Goal: Information Seeking & Learning: Learn about a topic

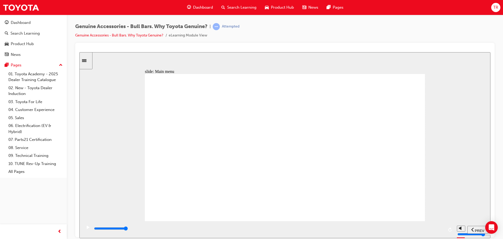
drag, startPoint x: 299, startPoint y: 104, endPoint x: 278, endPoint y: 99, distance: 21.4
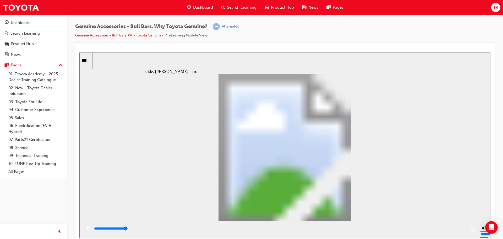
click at [88, 228] on div "play/pause" at bounding box center [88, 229] width 9 height 9
click at [82, 225] on section "PREV NEXT SUBMIT" at bounding box center [284, 229] width 411 height 17
click at [84, 230] on div "play/pause" at bounding box center [88, 229] width 9 height 9
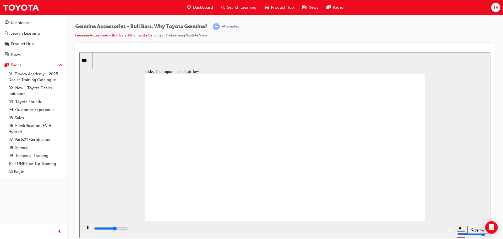
click at [87, 229] on icon "play/pause" at bounding box center [88, 227] width 2 height 4
click at [87, 229] on icon "play/pause" at bounding box center [88, 226] width 3 height 3
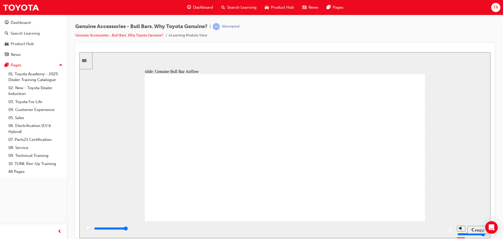
drag, startPoint x: 182, startPoint y: 203, endPoint x: 201, endPoint y: 204, distance: 18.7
drag, startPoint x: 190, startPoint y: 205, endPoint x: 177, endPoint y: 204, distance: 12.6
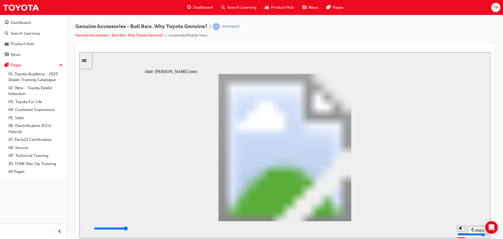
type input "8500"
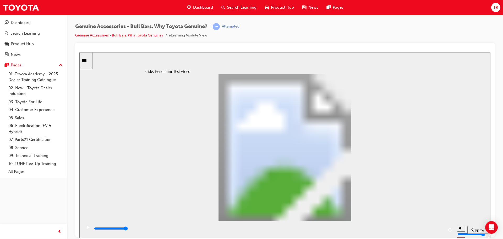
type input "102"
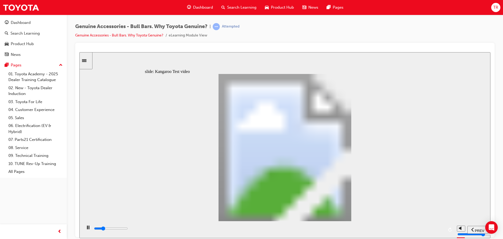
type input "5100"
type input "0"
type input "5100"
type input "0"
type input "5100"
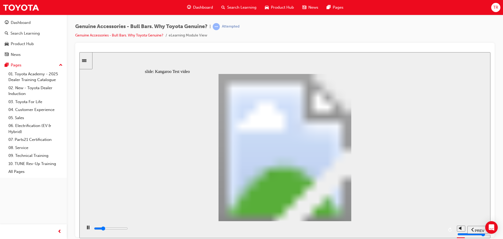
type input "0"
type input "5200"
type input "0"
type input "5200"
type input "0"
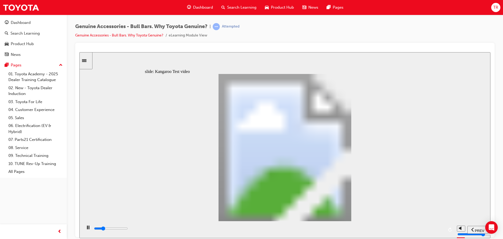
type input "5200"
type input "0"
type input "5200"
type input "0"
type input "5200"
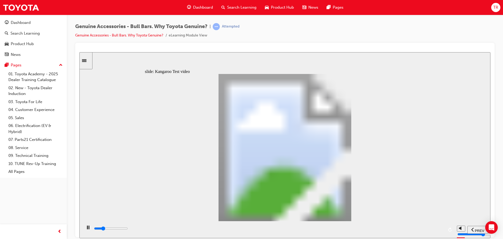
type input "0"
type input "5200"
type input "0"
type input "5300"
type input "0"
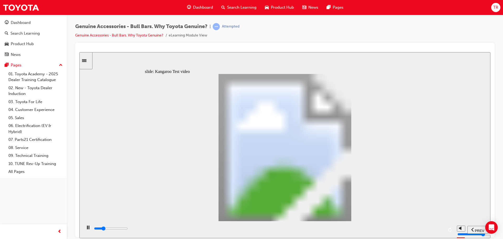
type input "5300"
type input "0"
type input "5300"
type input "0"
type input "5300"
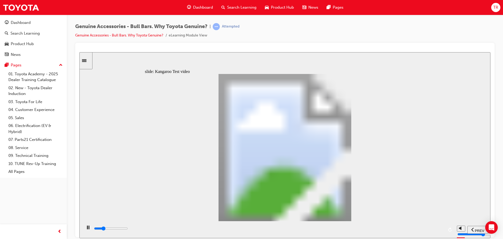
type input "0"
type input "5300"
type input "0"
type input "5300"
type input "0"
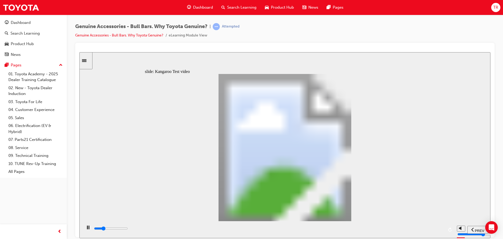
type input "5400"
type input "0"
type input "5600"
type input "1"
type input "5900"
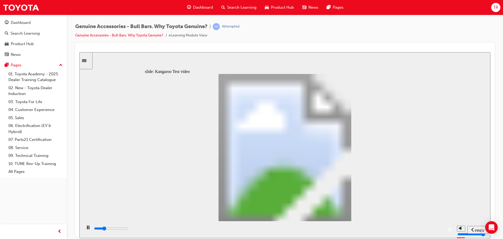
type input "1"
type input "6200"
type input "1"
type input "6400"
type input "2"
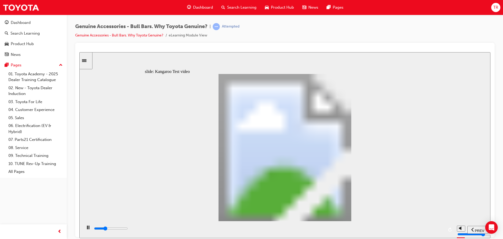
type input "6700"
type input "2"
type input "7000"
type input "2"
type input "7200"
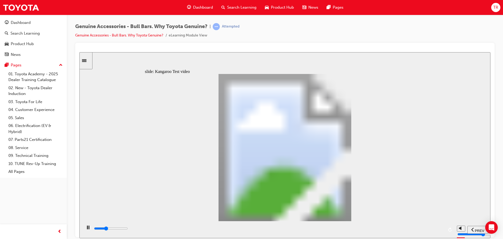
type input "2"
type input "7500"
type input "3"
type input "7800"
type input "3"
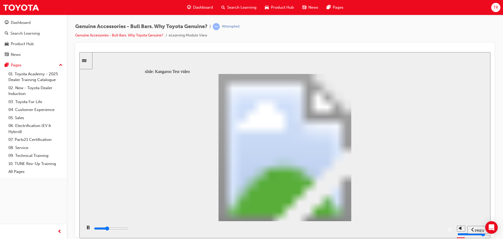
type input "8000"
type input "3"
type input "8300"
type input "3"
type input "8600"
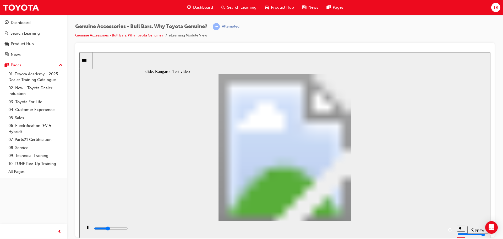
type input "4"
type input "8800"
type input "4"
type input "9100"
type input "4"
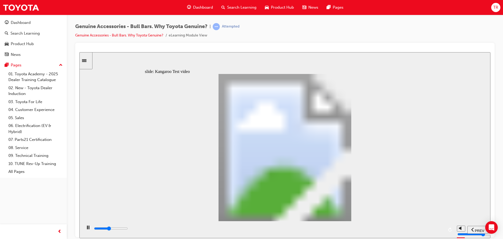
type input "9400"
type input "4"
type input "9600"
type input "5"
type input "9900"
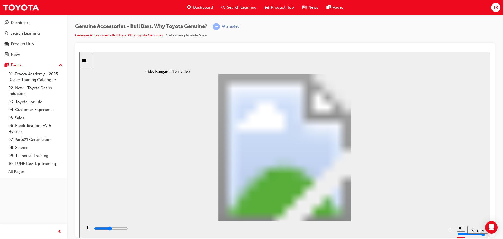
type input "5"
type input "10200"
type input "5"
type input "10400"
type input "6"
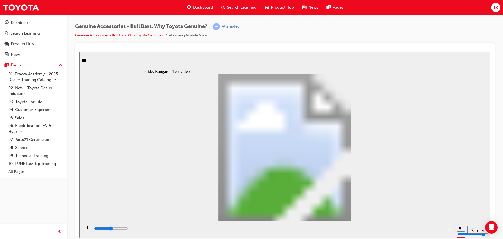
type input "10700"
type input "6"
type input "11000"
type input "6"
type input "11200"
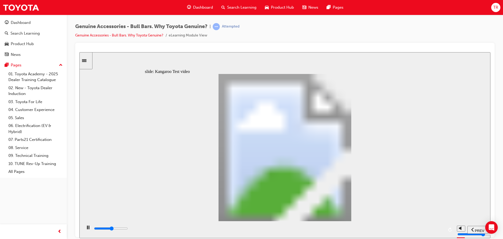
type input "6"
type input "11500"
type input "7"
type input "11800"
type input "7"
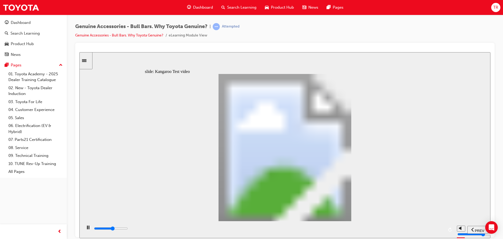
type input "12000"
type input "7"
type input "12300"
type input "7"
type input "12600"
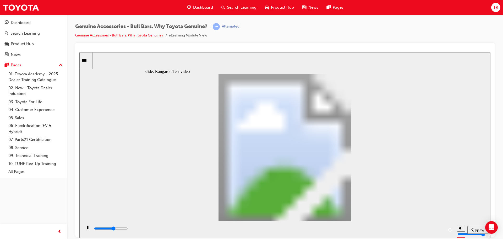
type input "8"
type input "12800"
type input "8"
type input "13100"
type input "8"
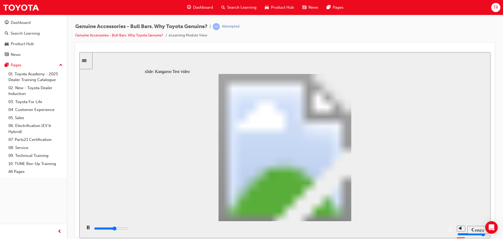
type input "13400"
type input "8"
type input "13600"
type input "9"
type input "13900"
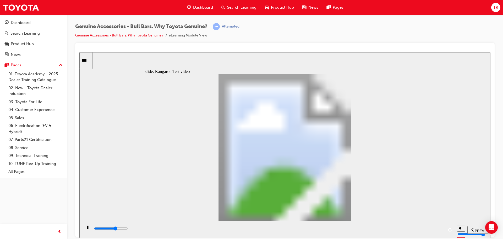
type input "9"
type input "14100"
type input "9"
type input "14400"
type input "10"
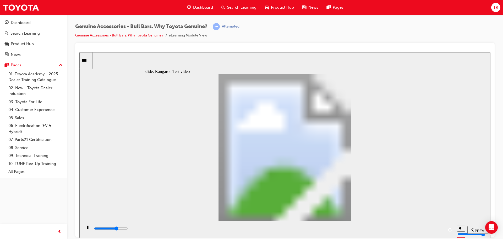
type input "14700"
type input "10"
type input "14900"
type input "10"
type input "15200"
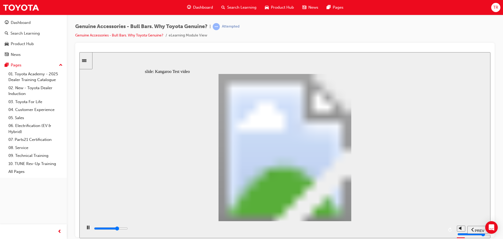
type input "10"
type input "15500"
type input "11"
type input "15700"
type input "11"
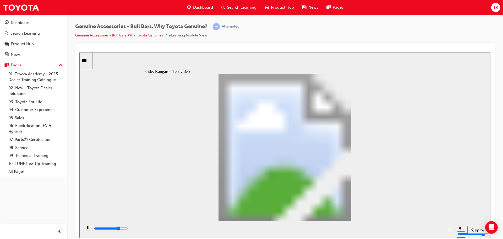
type input "16000"
type input "11"
type input "16300"
type input "11"
type input "16500"
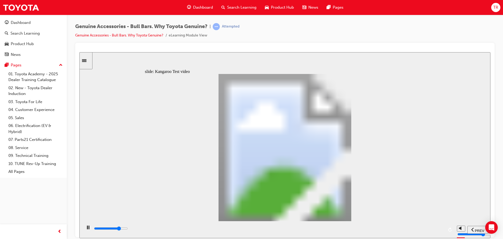
type input "12"
type input "16800"
type input "12"
type input "17100"
type input "12"
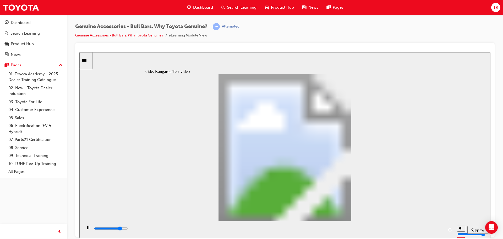
type input "17300"
type input "12"
type input "17600"
type input "13"
type input "17900"
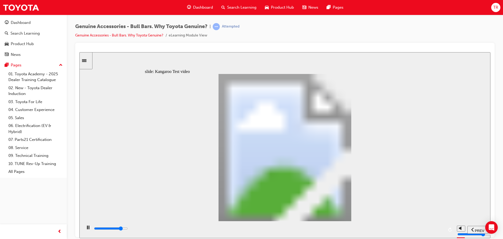
type input "13"
type input "18100"
type input "13"
type input "18400"
type input "14"
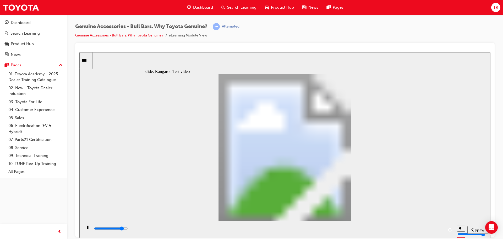
type input "18700"
type input "14"
type input "18900"
type input "14"
type input "19200"
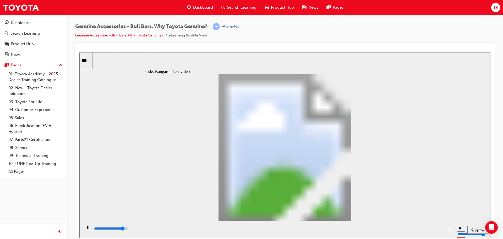
type input "14"
type input "19500"
type input "15"
type input "19700"
type input "15"
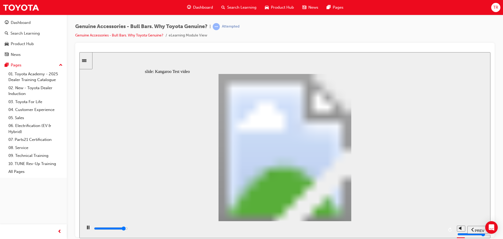
type input "20000"
type input "15"
type input "20300"
type input "15"
type input "20500"
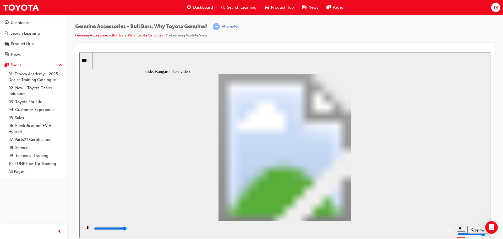
type input "16"
type input "20800"
type input "16"
type input "21100"
type input "16"
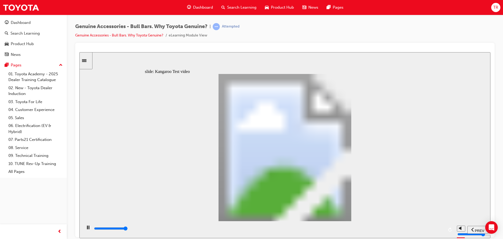
type input "21300"
type input "16"
type input "21500"
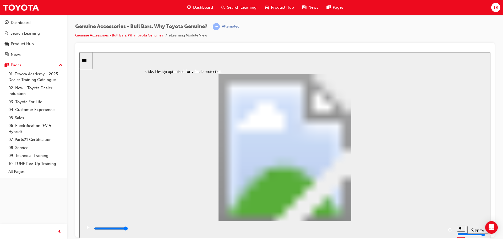
type input "6"
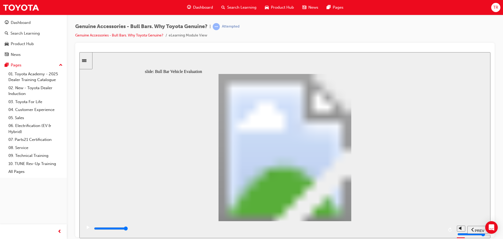
click at [89, 228] on rect "play/pause" at bounding box center [89, 227] width 1 height 4
click at [89, 229] on div "play/pause" at bounding box center [88, 229] width 9 height 9
click at [87, 228] on icon "play/pause" at bounding box center [88, 227] width 2 height 4
click at [85, 231] on div "play/pause" at bounding box center [88, 229] width 9 height 9
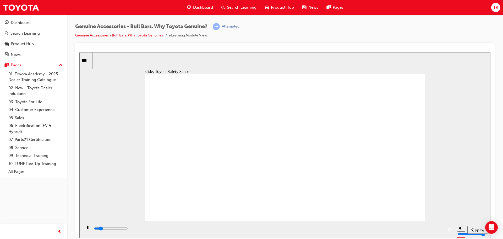
click at [88, 227] on div "play/pause" at bounding box center [88, 229] width 9 height 9
click at [89, 228] on div "play/pause" at bounding box center [88, 229] width 9 height 9
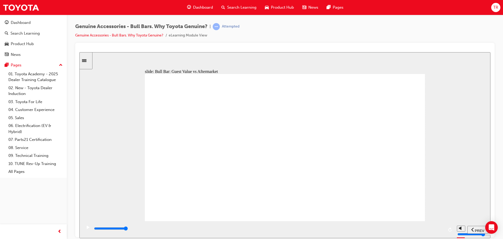
click at [89, 229] on rect "play/pause" at bounding box center [89, 227] width 1 height 4
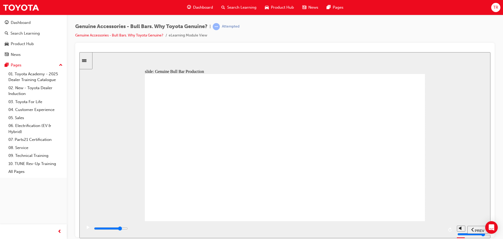
click at [88, 229] on icon "play/pause" at bounding box center [88, 226] width 3 height 3
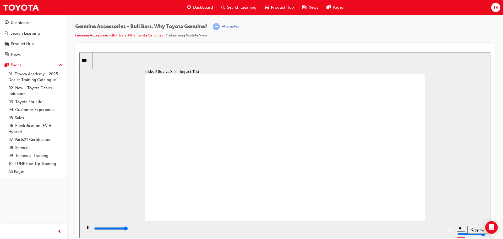
type input "4500"
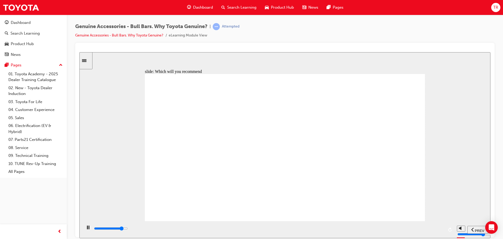
type input "6800"
radio input "true"
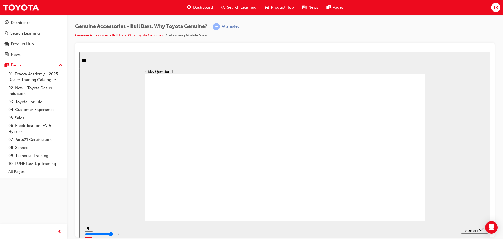
click at [475, 229] on span "SUBMIT" at bounding box center [472, 230] width 13 height 4
radio input "true"
click at [470, 230] on span "SUBMIT" at bounding box center [472, 230] width 13 height 4
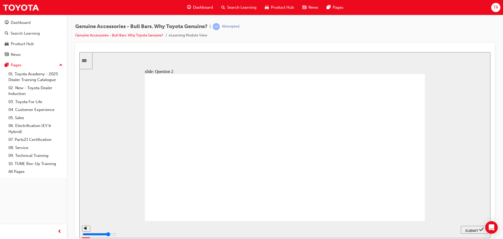
radio input "true"
click at [470, 230] on span "SUBMIT" at bounding box center [472, 230] width 13 height 4
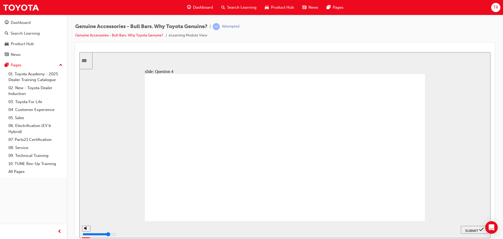
radio input "true"
click at [468, 230] on span "SUBMIT" at bounding box center [472, 230] width 13 height 4
radio input "true"
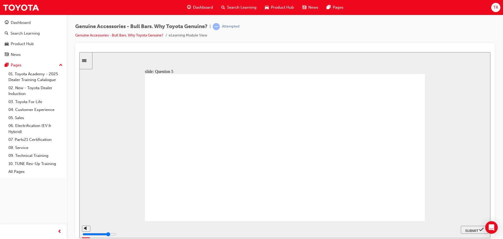
click at [468, 228] on span "SUBMIT" at bounding box center [472, 230] width 13 height 4
radio input "true"
click at [467, 229] on span "SUBMIT" at bounding box center [472, 230] width 13 height 4
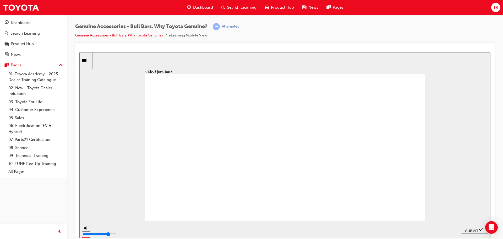
radio input "true"
click at [470, 228] on span "SUBMIT" at bounding box center [472, 230] width 13 height 4
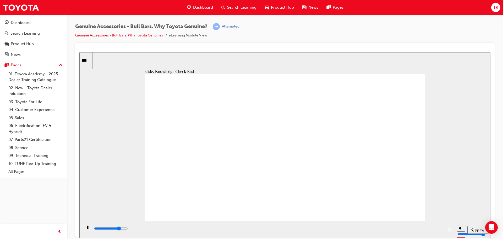
type input "23000"
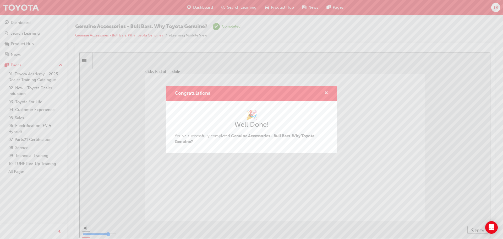
click at [326, 95] on span "cross-icon" at bounding box center [327, 93] width 4 height 5
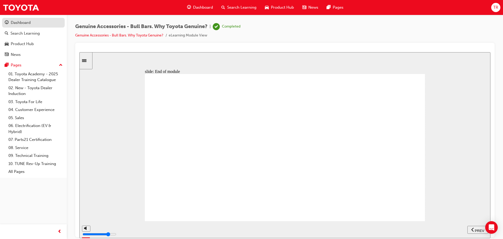
click at [45, 25] on div "Dashboard" at bounding box center [33, 22] width 57 height 7
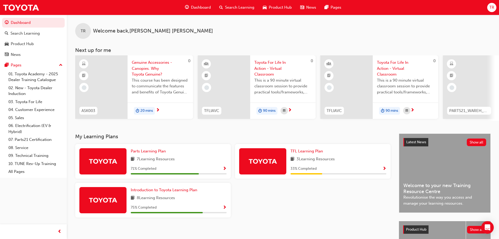
click at [155, 69] on span "Genuine Accessories - Canopies. Why Toyota Genuine?" at bounding box center [160, 69] width 57 height 18
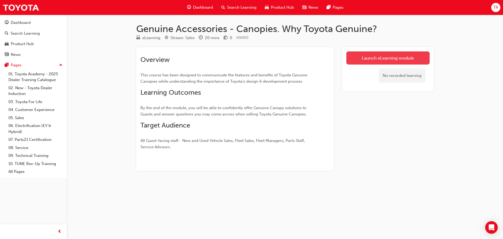
click at [366, 61] on link "Launch eLearning module" at bounding box center [388, 57] width 83 height 13
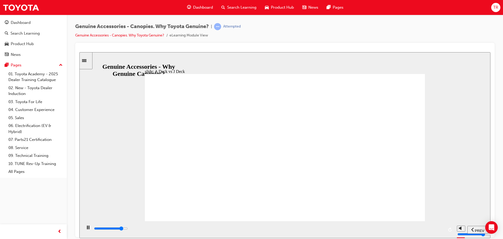
click at [88, 229] on icon "play/pause" at bounding box center [88, 227] width 2 height 4
click at [90, 230] on div "play/pause" at bounding box center [88, 229] width 9 height 9
drag, startPoint x: 326, startPoint y: 147, endPoint x: 323, endPoint y: 145, distance: 3.4
click at [128, 229] on input "slide progress" at bounding box center [111, 228] width 34 height 4
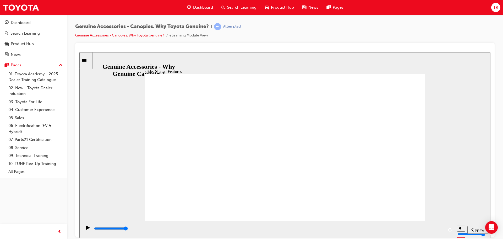
click at [85, 229] on div "play/pause" at bounding box center [88, 229] width 9 height 9
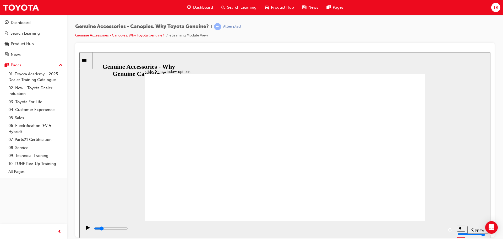
click at [86, 227] on icon "play/pause" at bounding box center [88, 227] width 4 height 4
click at [79, 238] on html "​false false​ slide: Main menu Let’s see… Let's now explore each Guest’s experi…" at bounding box center [284, 145] width 411 height 186
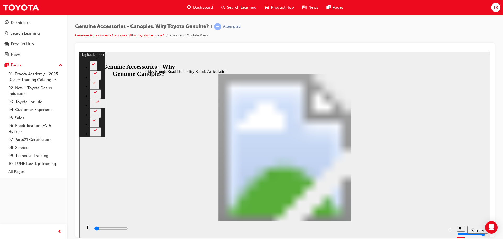
type input "1000"
type input "0"
type input "1100"
type input "0"
type input "1100"
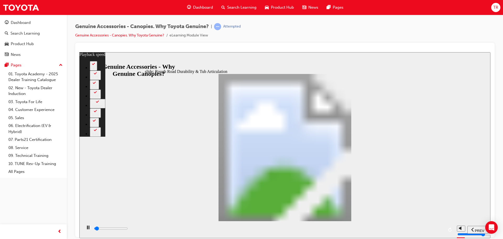
type input "1"
type input "1200"
type input "1"
type input "1200"
type input "1"
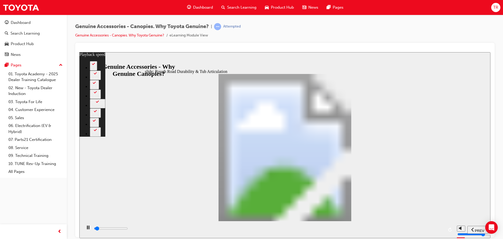
type input "1200"
type input "1"
type input "1200"
type input "1"
type input "1200"
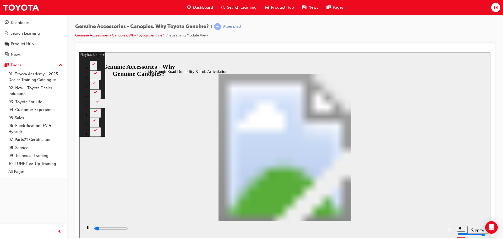
type input "1"
type input "1300"
type input "1"
type input "1300"
type input "1"
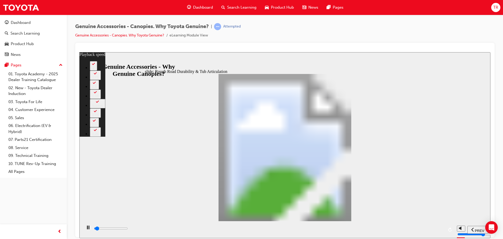
type input "1300"
type input "1"
type input "1300"
type input "1"
type input "1300"
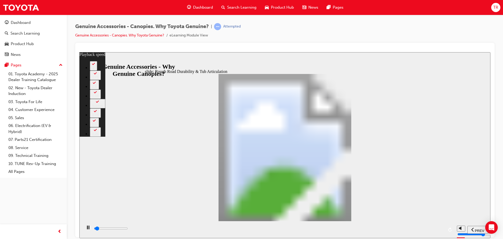
type input "1"
type input "1300"
type input "1"
type input "1400"
type input "1"
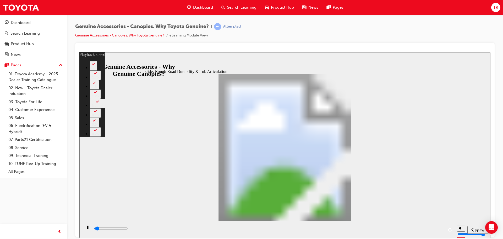
type input "1400"
type input "1"
type input "1500"
type input "1"
type input "1500"
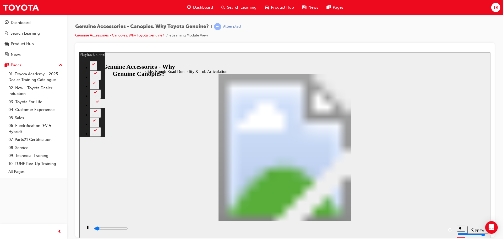
type input "1"
type input "1500"
type input "2"
type input "1500"
type input "2"
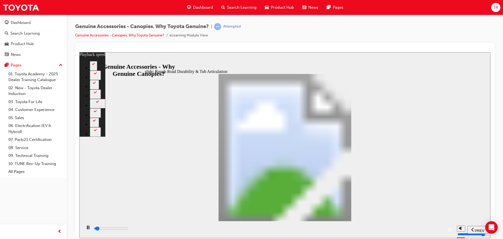
type input "1500"
type input "2"
type input "1500"
type input "2"
type input "1600"
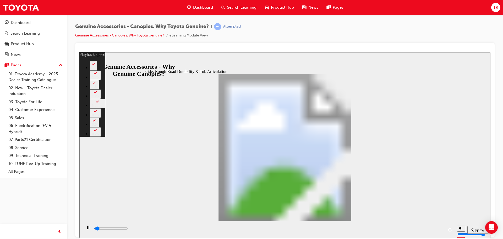
type input "2"
type input "1600"
type input "2"
type input "1600"
type input "2"
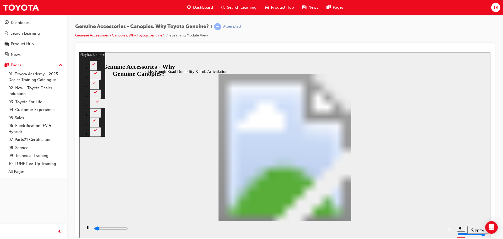
type input "1600"
type input "2"
type input "1600"
type input "2"
type input "1600"
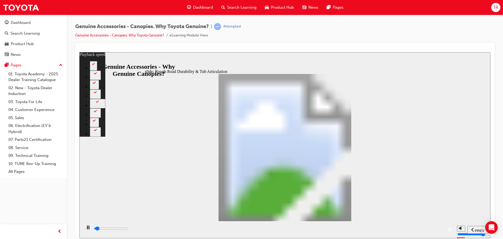
type input "2"
type input "1700"
type input "2"
type input "1700"
type input "2"
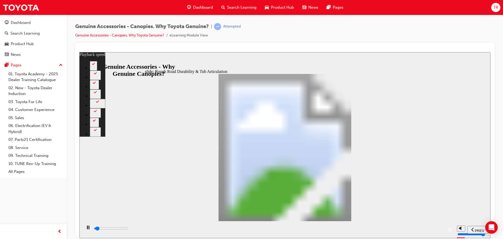
type input "1700"
type input "2"
type input "1700"
type input "2"
type input "1700"
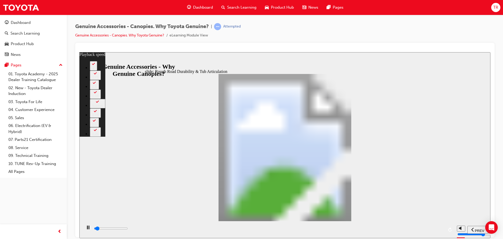
type input "2"
type input "1700"
type input "2"
type input "1800"
type input "2"
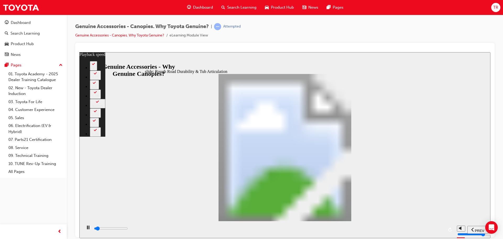
type input "1800"
type input "2"
type input "1800"
type input "2"
type input "1800"
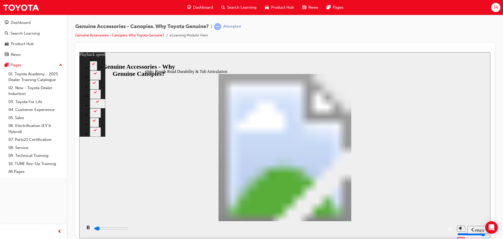
type input "2"
type input "1800"
type input "2"
type input "1800"
type input "2"
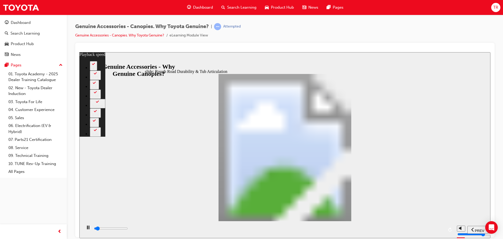
type input "1900"
type input "2"
type input "1900"
type input "2"
type input "1900"
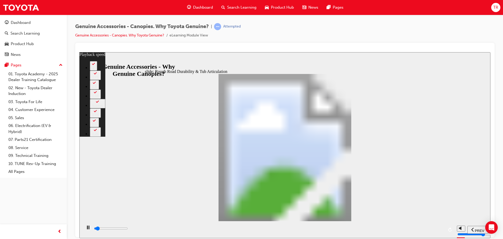
type input "2"
type input "1900"
type input "2"
type input "1900"
type input "2"
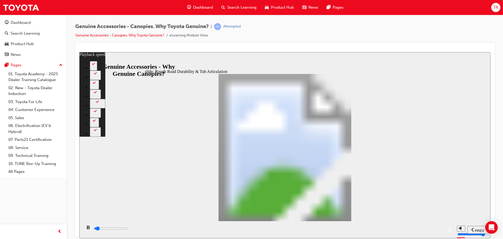
type input "1900"
type input "2"
type input "2000"
type input "2"
type input "2000"
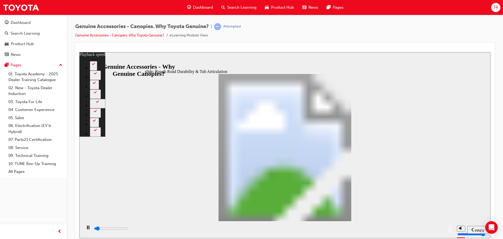
type input "2"
type input "2000"
type input "2"
type input "2000"
type input "2"
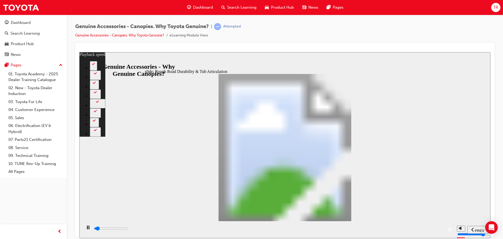
type input "2000"
type input "2"
type input "2000"
type input "2"
type input "2100"
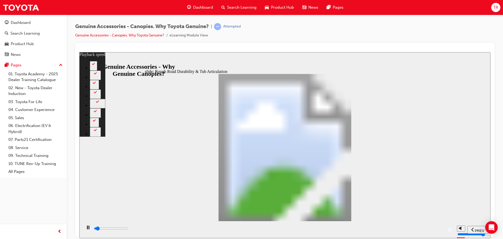
type input "2"
type input "2100"
type input "2"
type input "2100"
type input "2"
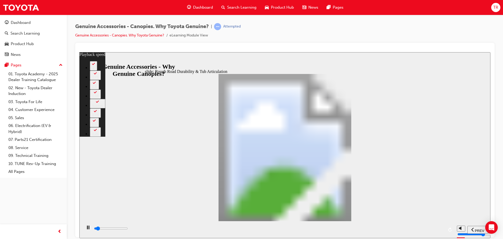
type input "2100"
type input "2"
type input "2100"
type input "2"
type input "2200"
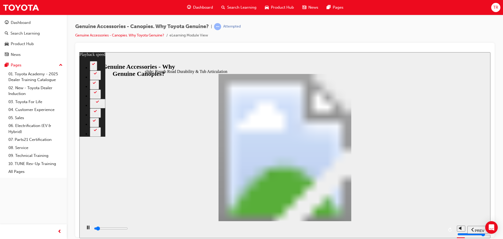
type input "2"
type input "2200"
type input "2"
type input "2200"
type input "2"
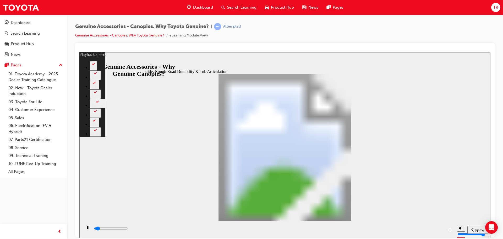
type input "2200"
type input "2"
type input "2200"
type input "2"
type input "2200"
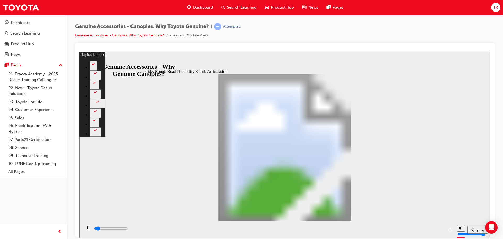
type input "2"
type input "2200"
type input "2"
type input "2300"
type input "2"
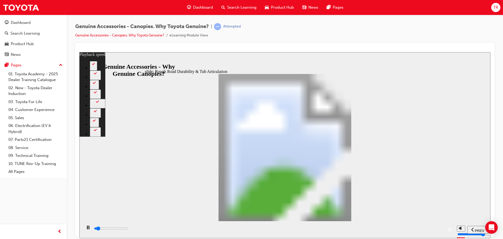
type input "2400"
type input "3"
type input "2600"
type input "3"
type input "2900"
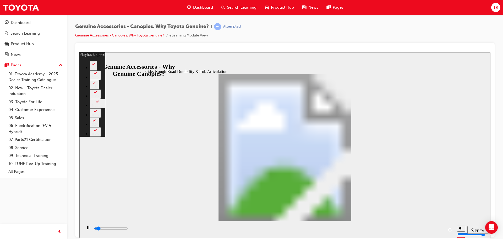
type input "3"
type input "3200"
type input "3"
type input "3400"
type input "4"
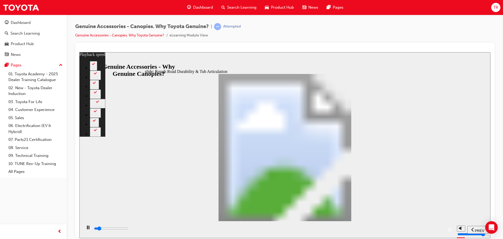
type input "3700"
type input "4"
type input "4000"
type input "4"
type input "4200"
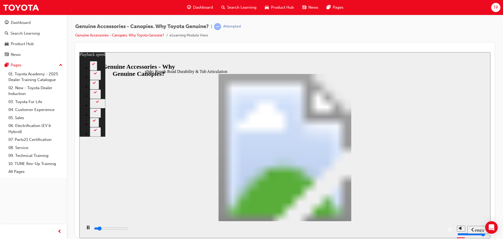
type input "4"
type input "4500"
type input "5"
type input "4800"
type input "5"
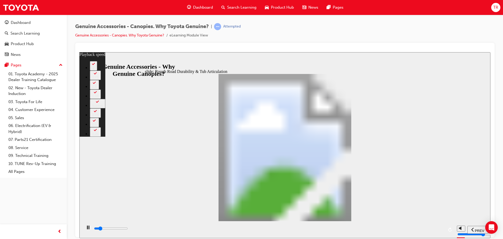
type input "5100"
type input "5"
type input "5300"
type input "6"
type input "5600"
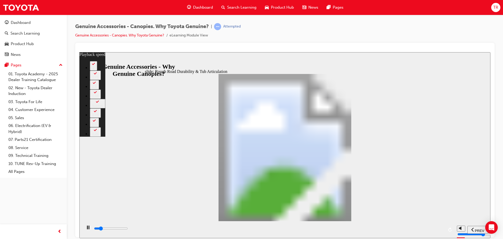
type input "6"
type input "5800"
type input "6"
type input "5900"
type input "6"
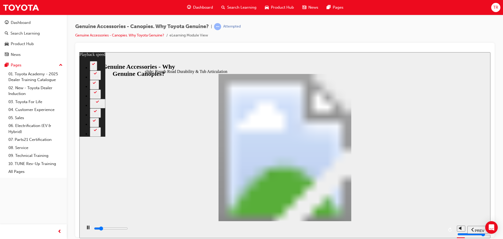
type input "6100"
type input "6"
type input "6400"
type input "7"
type input "6600"
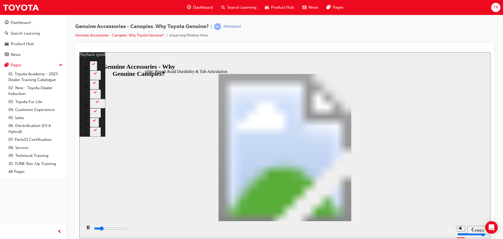
type input "7"
type input "6900"
type input "7"
type input "7200"
type input "7"
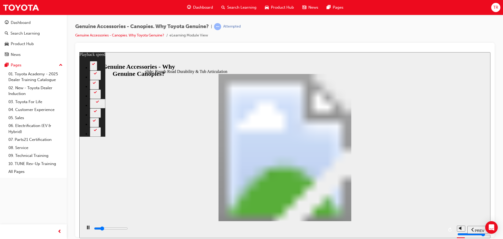
type input "7400"
type input "8"
type input "7700"
type input "8"
type input "8000"
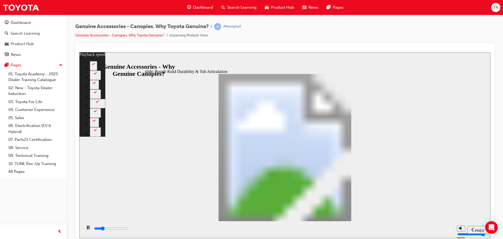
type input "8"
type input "8200"
type input "8"
type input "8500"
type input "9"
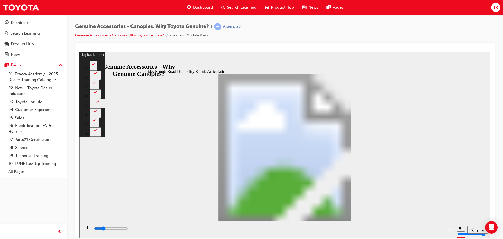
type input "8800"
type input "9"
type input "9000"
type input "9"
type input "9200"
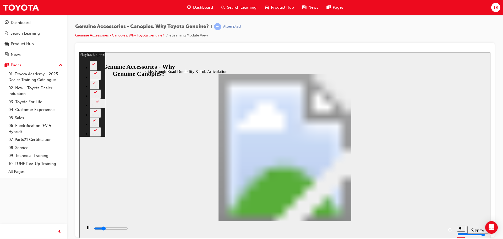
type input "9"
type input "9300"
type input "10"
type input "9600"
type input "10"
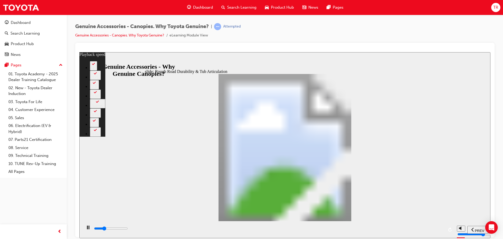
type input "9800"
click at [87, 229] on rect "play/pause" at bounding box center [87, 227] width 1 height 4
click at [86, 229] on icon "play/pause" at bounding box center [87, 227] width 3 height 4
click at [424, 231] on div "playback controls" at bounding box center [269, 228] width 350 height 6
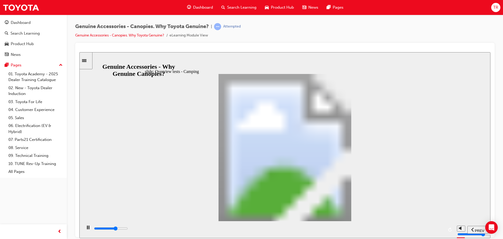
click at [128, 229] on input "slide progress" at bounding box center [111, 228] width 34 height 4
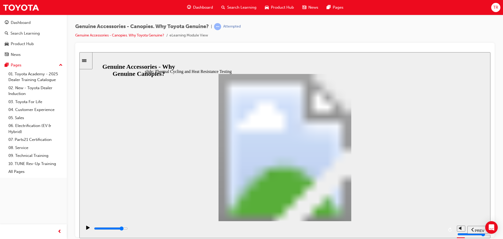
click at [128, 229] on input "slide progress" at bounding box center [111, 228] width 34 height 4
click at [428, 231] on div "playback controls" at bounding box center [269, 228] width 350 height 6
click at [128, 229] on input "slide progress" at bounding box center [111, 228] width 34 height 4
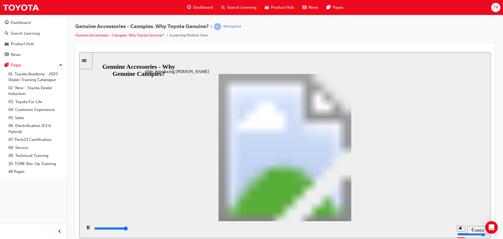
click at [431, 230] on div "playback controls" at bounding box center [269, 228] width 350 height 6
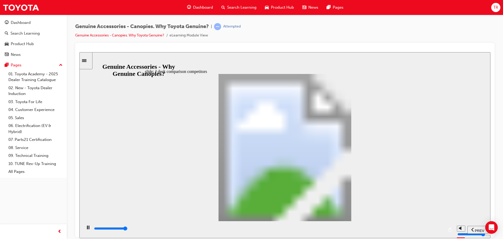
click at [128, 229] on input "slide progress" at bounding box center [111, 228] width 34 height 4
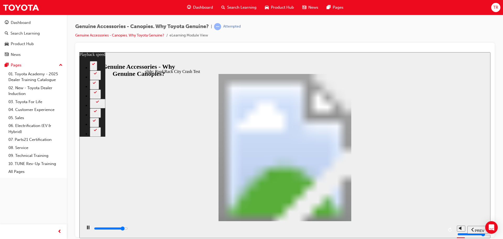
click at [407, 228] on div "playback controls" at bounding box center [269, 228] width 350 height 6
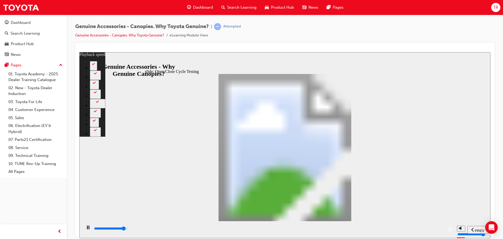
click at [128, 229] on input "slide progress" at bounding box center [111, 228] width 34 height 4
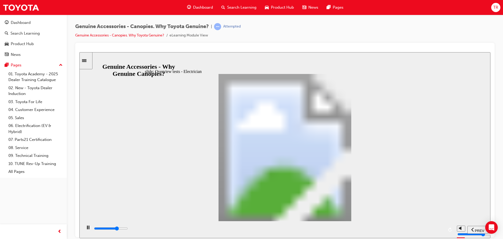
click at [128, 229] on input "slide progress" at bounding box center [111, 228] width 34 height 4
click at [414, 227] on div "playback controls" at bounding box center [269, 228] width 350 height 6
click at [434, 228] on div "playback controls" at bounding box center [269, 228] width 350 height 6
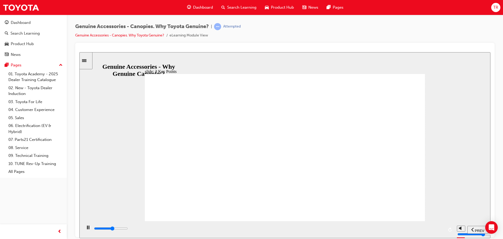
click at [360, 230] on div "playback controls" at bounding box center [269, 228] width 350 height 6
drag, startPoint x: 402, startPoint y: 229, endPoint x: 405, endPoint y: 230, distance: 3.4
click at [404, 230] on div "playback controls" at bounding box center [269, 228] width 350 height 6
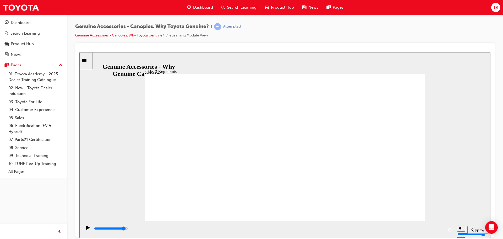
click at [128, 229] on input "slide progress" at bounding box center [111, 228] width 34 height 4
click at [385, 227] on div "playback controls" at bounding box center [269, 228] width 350 height 6
click at [368, 228] on div "playback controls" at bounding box center [269, 228] width 350 height 6
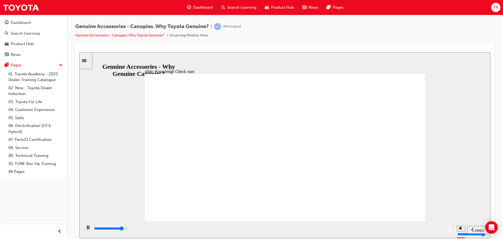
type input "8900"
radio input "true"
click at [470, 230] on span "SUBMIT" at bounding box center [472, 230] width 13 height 4
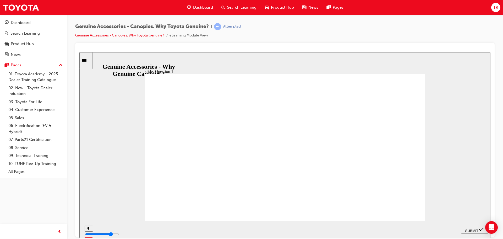
radio input "true"
click at [471, 229] on span "SUBMIT" at bounding box center [472, 230] width 13 height 4
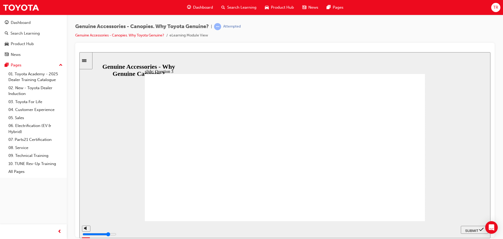
radio input "false"
radio input "true"
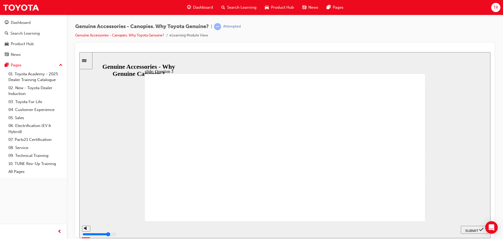
radio input "true"
click at [474, 228] on span "SUBMIT" at bounding box center [472, 230] width 13 height 4
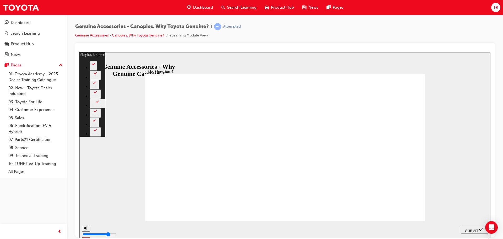
type input "2"
radio input "true"
click at [470, 228] on span "SUBMIT" at bounding box center [472, 230] width 13 height 4
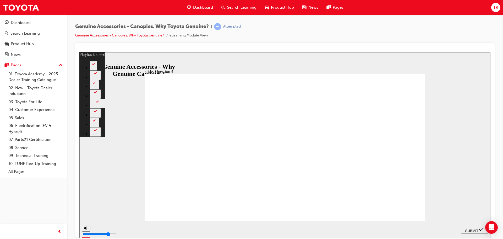
type input "3"
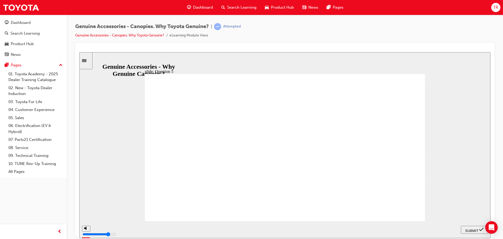
radio input "true"
click at [474, 229] on span "SUBMIT" at bounding box center [472, 230] width 13 height 4
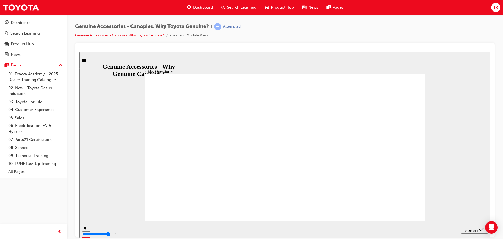
radio input "true"
click at [470, 228] on span "SUBMIT" at bounding box center [472, 230] width 13 height 4
radio input "true"
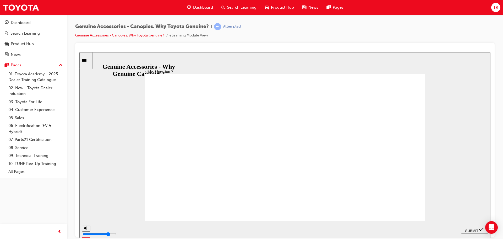
click at [468, 229] on span "SUBMIT" at bounding box center [472, 230] width 13 height 4
radio input "true"
click at [468, 228] on span "SUBMIT" at bounding box center [472, 230] width 13 height 4
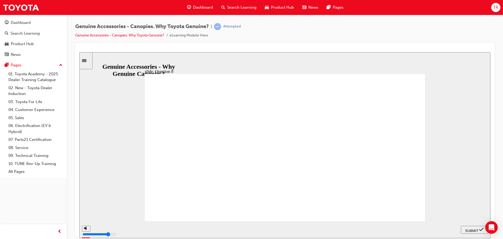
radio input "true"
click at [472, 228] on span "SUBMIT" at bounding box center [472, 230] width 13 height 4
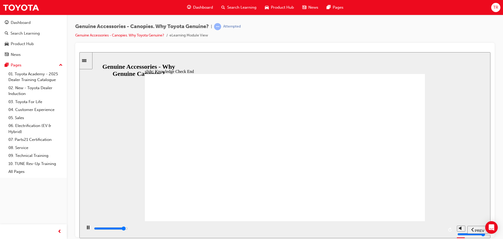
click at [417, 228] on div "playback controls" at bounding box center [269, 228] width 350 height 6
click at [402, 228] on div "playback controls" at bounding box center [269, 228] width 350 height 6
click at [376, 230] on div "playback controls" at bounding box center [269, 228] width 350 height 6
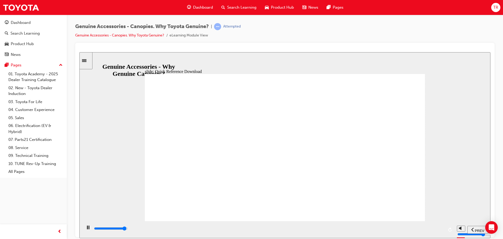
type input "11000"
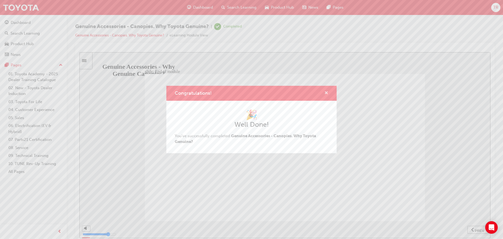
click at [325, 91] on div "Congratulations!" at bounding box center [324, 93] width 8 height 7
click at [326, 92] on span "cross-icon" at bounding box center [327, 93] width 4 height 5
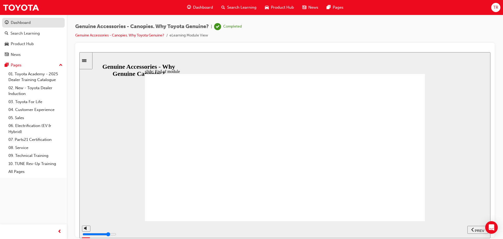
click at [13, 20] on div "Dashboard" at bounding box center [21, 23] width 20 height 6
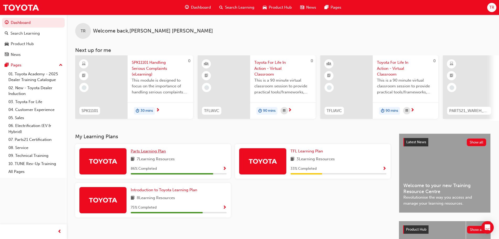
click at [157, 153] on span "Parts Learning Plan" at bounding box center [148, 151] width 35 height 5
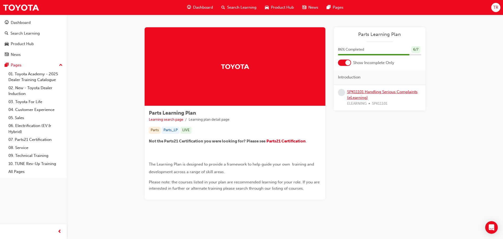
click at [369, 92] on link "SPK11101 Handling Serious Complaints (eLearning)" at bounding box center [382, 94] width 71 height 11
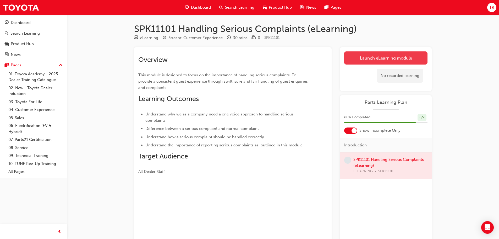
click at [373, 59] on link "Launch eLearning module" at bounding box center [385, 57] width 83 height 13
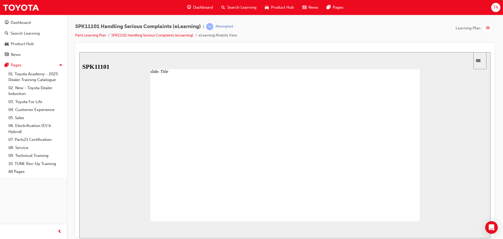
click at [475, 230] on span "NEXT" at bounding box center [473, 230] width 9 height 4
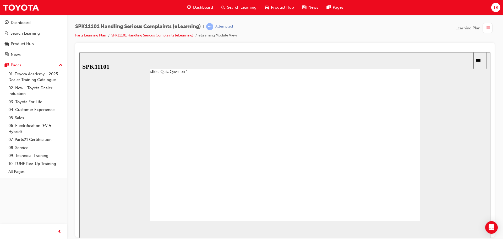
radio input "true"
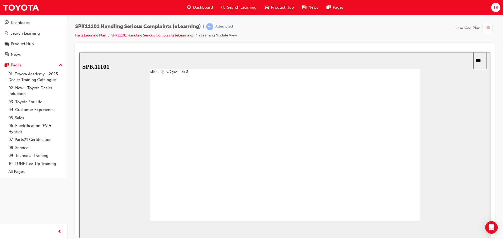
radio input "true"
click at [475, 228] on span "NEXT" at bounding box center [473, 230] width 9 height 4
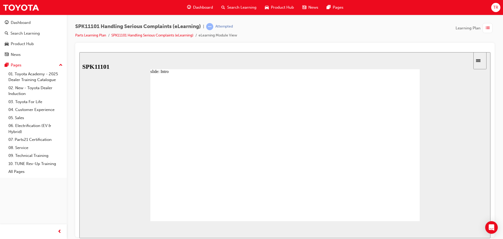
drag, startPoint x: 187, startPoint y: 165, endPoint x: 223, endPoint y: 167, distance: 36.8
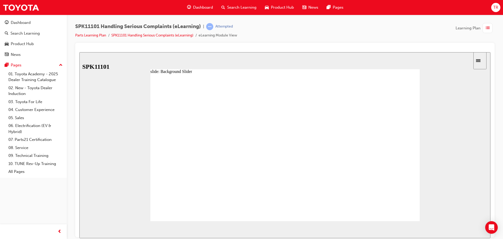
drag, startPoint x: 212, startPoint y: 166, endPoint x: 246, endPoint y: 168, distance: 34.4
drag, startPoint x: 244, startPoint y: 166, endPoint x: 279, endPoint y: 171, distance: 36.0
drag, startPoint x: 271, startPoint y: 168, endPoint x: 302, endPoint y: 171, distance: 31.0
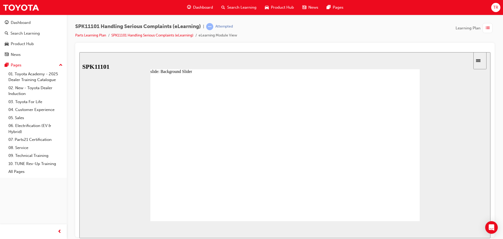
drag, startPoint x: 298, startPoint y: 167, endPoint x: 315, endPoint y: 166, distance: 16.8
type input "6"
drag, startPoint x: 325, startPoint y: 165, endPoint x: 352, endPoint y: 165, distance: 27.5
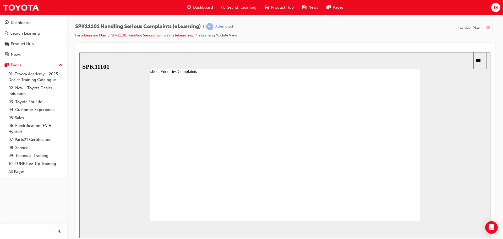
radio input "true"
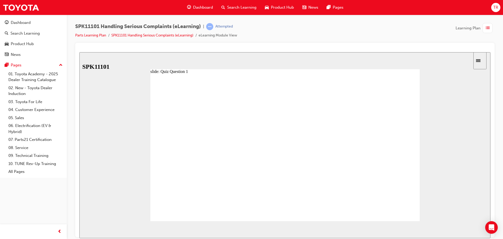
radio input "true"
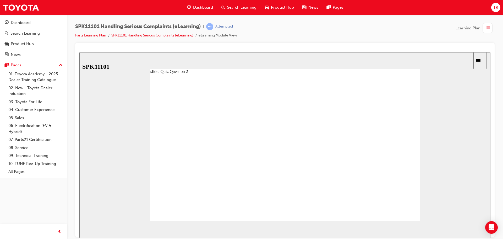
click at [476, 228] on span "NEXT" at bounding box center [473, 230] width 9 height 4
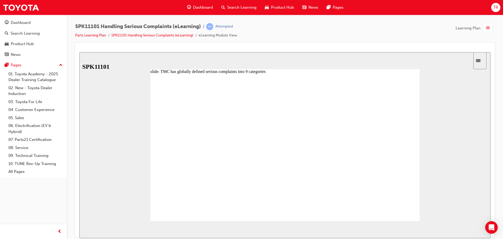
drag, startPoint x: 244, startPoint y: 169, endPoint x: 295, endPoint y: 164, distance: 51.1
drag, startPoint x: 326, startPoint y: 165, endPoint x: 337, endPoint y: 164, distance: 11.0
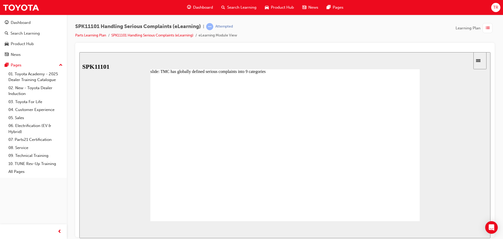
drag, startPoint x: 271, startPoint y: 182, endPoint x: 278, endPoint y: 194, distance: 13.9
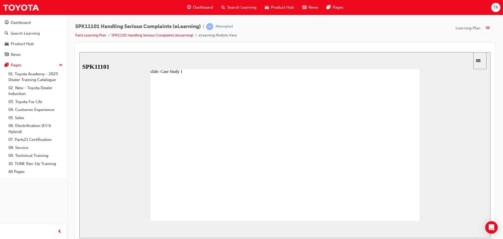
radio input "true"
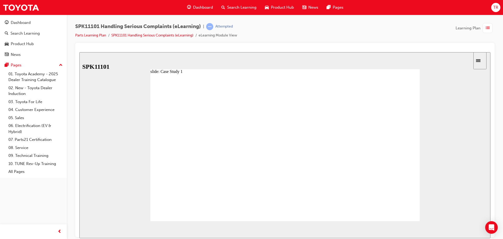
radio input "true"
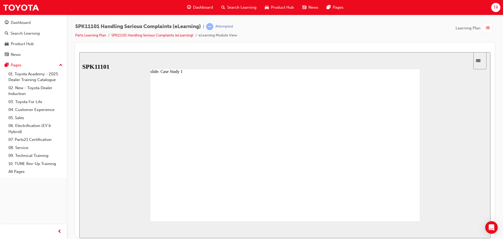
radio input "true"
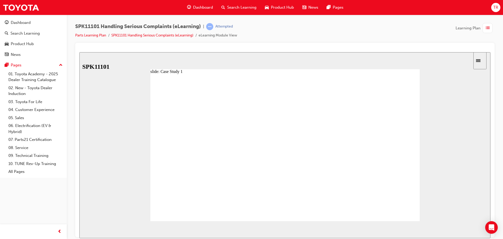
radio input "true"
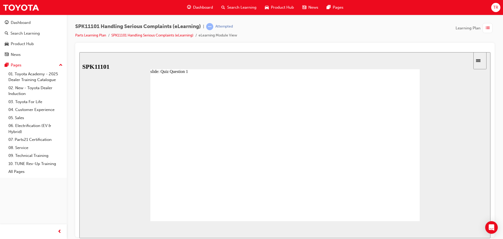
radio input "false"
radio input "true"
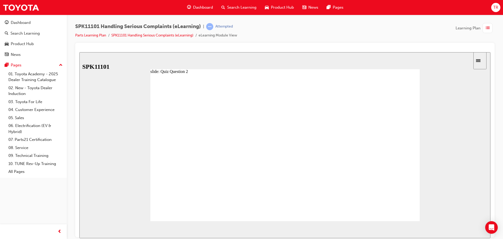
radio input "true"
click at [473, 230] on span "NEXT" at bounding box center [473, 230] width 9 height 4
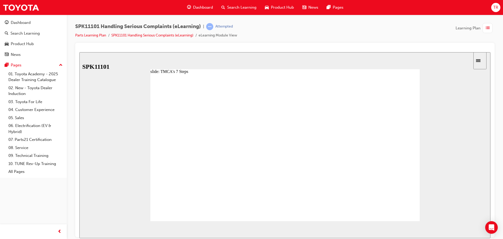
drag, startPoint x: 183, startPoint y: 126, endPoint x: 216, endPoint y: 126, distance: 32.8
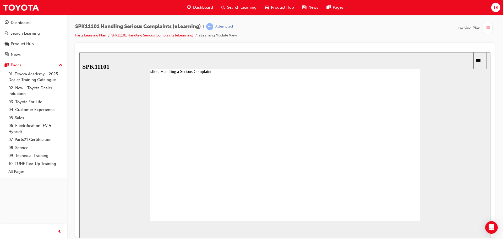
drag, startPoint x: 212, startPoint y: 127, endPoint x: 240, endPoint y: 128, distance: 28.6
drag, startPoint x: 239, startPoint y: 128, endPoint x: 271, endPoint y: 129, distance: 32.3
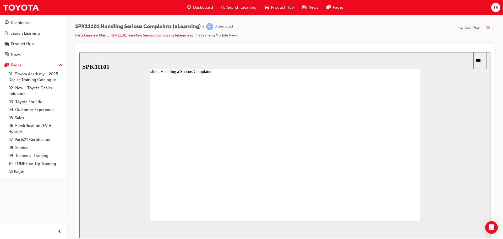
drag, startPoint x: 269, startPoint y: 128, endPoint x: 296, endPoint y: 128, distance: 27.0
drag, startPoint x: 295, startPoint y: 127, endPoint x: 326, endPoint y: 128, distance: 30.4
drag, startPoint x: 322, startPoint y: 128, endPoint x: 347, endPoint y: 129, distance: 24.9
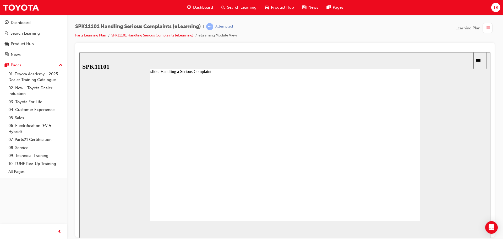
type input "7"
drag, startPoint x: 347, startPoint y: 129, endPoint x: 374, endPoint y: 128, distance: 27.0
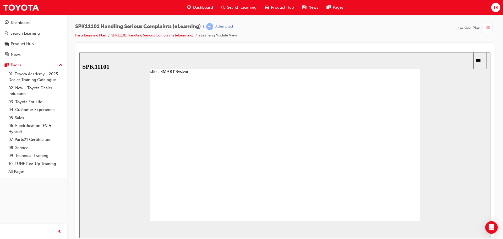
drag, startPoint x: 330, startPoint y: 201, endPoint x: 352, endPoint y: 200, distance: 21.5
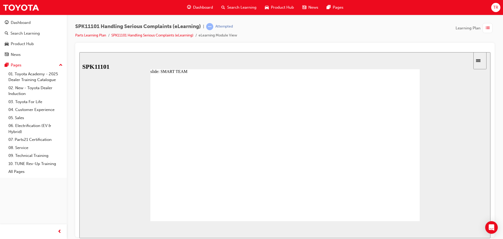
radio input "true"
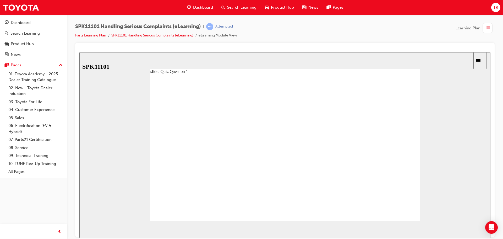
drag, startPoint x: 237, startPoint y: 173, endPoint x: 230, endPoint y: 138, distance: 35.9
drag, startPoint x: 222, startPoint y: 173, endPoint x: 218, endPoint y: 148, distance: 24.7
drag, startPoint x: 222, startPoint y: 157, endPoint x: 219, endPoint y: 147, distance: 10.9
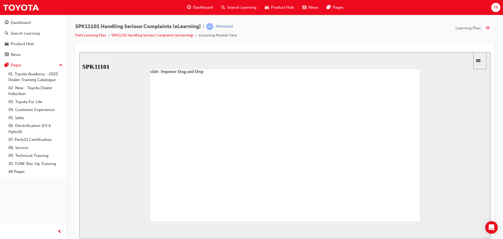
drag, startPoint x: 225, startPoint y: 172, endPoint x: 224, endPoint y: 146, distance: 25.7
drag, startPoint x: 222, startPoint y: 195, endPoint x: 222, endPoint y: 180, distance: 14.7
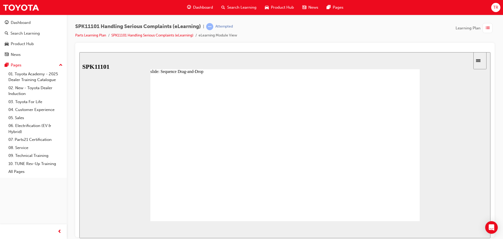
drag, startPoint x: 220, startPoint y: 184, endPoint x: 215, endPoint y: 164, distance: 19.9
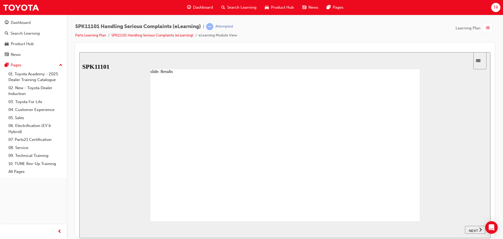
click at [470, 228] on span "NEXT" at bounding box center [473, 230] width 9 height 4
drag, startPoint x: 219, startPoint y: 129, endPoint x: 246, endPoint y: 131, distance: 26.5
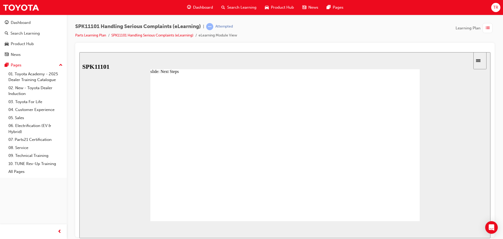
drag, startPoint x: 246, startPoint y: 131, endPoint x: 276, endPoint y: 132, distance: 29.9
drag, startPoint x: 276, startPoint y: 132, endPoint x: 300, endPoint y: 133, distance: 23.4
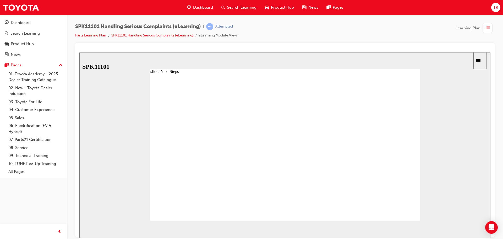
type input "4"
drag, startPoint x: 300, startPoint y: 133, endPoint x: 317, endPoint y: 132, distance: 16.8
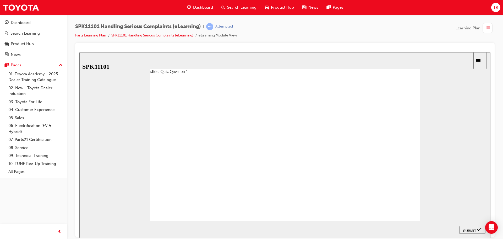
radio input "true"
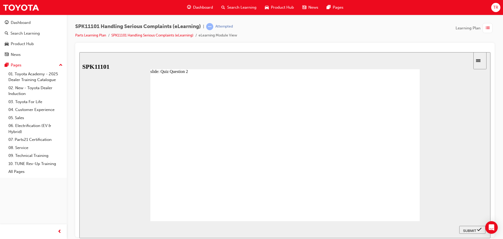
radio input "true"
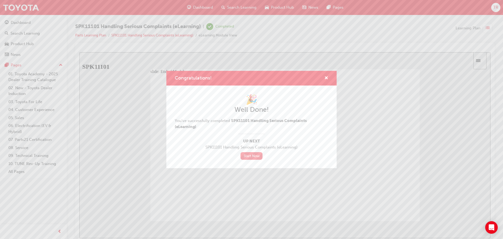
click at [253, 154] on link "Start Now" at bounding box center [252, 156] width 22 height 8
click at [324, 77] on div "Congratulations!" at bounding box center [324, 78] width 8 height 7
click at [326, 78] on span "cross-icon" at bounding box center [327, 78] width 4 height 5
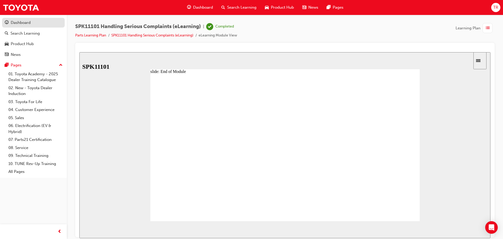
click at [26, 23] on div "Dashboard" at bounding box center [21, 23] width 20 height 6
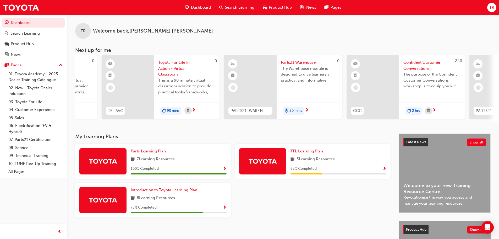
scroll to position [0, 98]
click at [311, 60] on span "Parts21 Warehouse" at bounding box center [308, 63] width 57 height 6
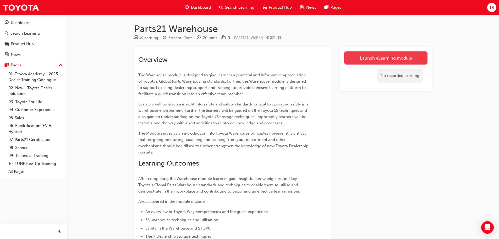
click at [378, 61] on link "Launch eLearning module" at bounding box center [385, 57] width 83 height 13
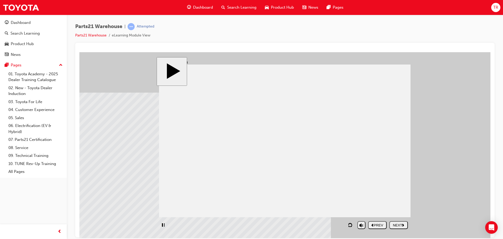
click at [164, 226] on icon "play/pause" at bounding box center [162, 225] width 3 height 4
click at [164, 226] on use "play/pause" at bounding box center [164, 224] width 3 height 3
click at [397, 225] on div "NEXT" at bounding box center [399, 225] width 14 height 4
click at [398, 224] on div "NEXT" at bounding box center [399, 225] width 14 height 4
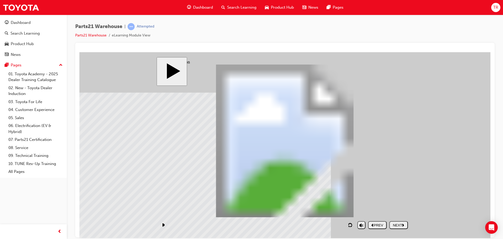
click at [402, 223] on div "NEXT" at bounding box center [399, 225] width 14 height 4
click at [403, 226] on div "NEXT" at bounding box center [399, 225] width 14 height 4
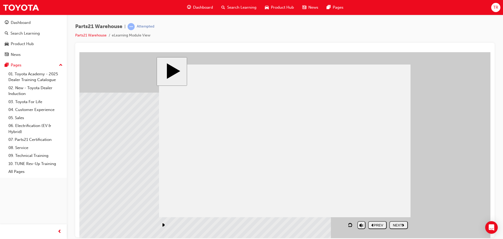
click at [409, 225] on section "PREV NEXT SUBMIT" at bounding box center [283, 225] width 254 height 12
click at [406, 225] on div "NEXT" at bounding box center [399, 225] width 14 height 4
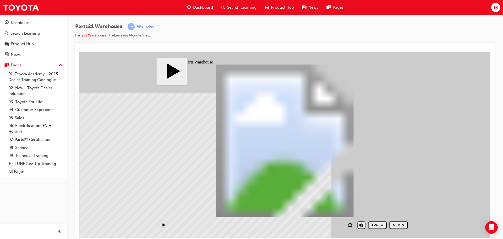
click at [401, 225] on div "NEXT" at bounding box center [399, 225] width 14 height 4
click at [404, 227] on button "NEXT" at bounding box center [399, 225] width 19 height 8
click at [199, 165] on div "slide: 5S - Sort PARTS21 Warehouse (5S) PARTS21 Warehouse Rectangle 1 home icon…" at bounding box center [284, 153] width 411 height 203
click at [164, 222] on button "play/pause" at bounding box center [163, 225] width 8 height 8
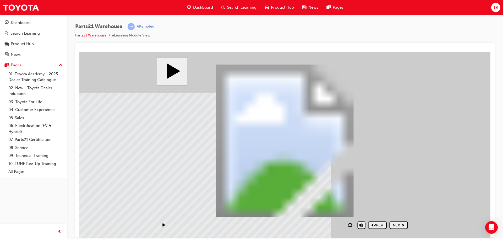
click at [165, 225] on icon "play/pause" at bounding box center [164, 224] width 3 height 3
click at [163, 225] on rect "play/pause" at bounding box center [162, 225] width 1 height 4
click at [161, 225] on button "play/pause" at bounding box center [163, 225] width 8 height 8
click at [402, 225] on div "NEXT" at bounding box center [399, 225] width 14 height 4
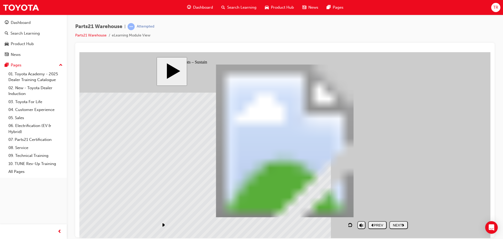
click at [398, 222] on button "NEXT" at bounding box center [399, 225] width 19 height 8
click at [394, 223] on div "NEXT" at bounding box center [399, 225] width 14 height 4
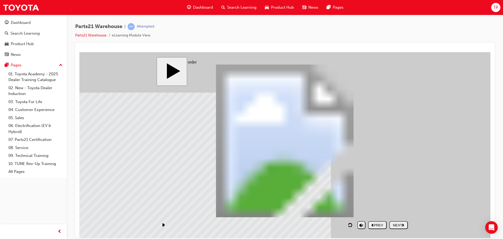
click at [402, 225] on div "NEXT" at bounding box center [399, 225] width 14 height 4
click at [398, 225] on div "NEXT" at bounding box center [399, 225] width 14 height 4
click at [398, 223] on div "NEXT" at bounding box center [399, 225] width 14 height 4
click at [399, 223] on div "NEXT" at bounding box center [399, 225] width 14 height 4
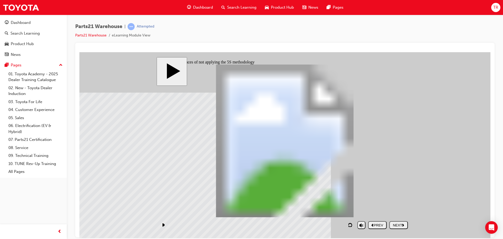
click at [279, 8] on span "Product Hub" at bounding box center [282, 7] width 23 height 6
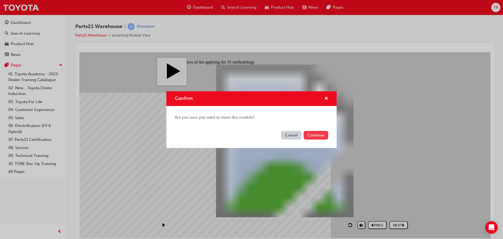
click at [317, 136] on button "Continue" at bounding box center [316, 135] width 25 height 9
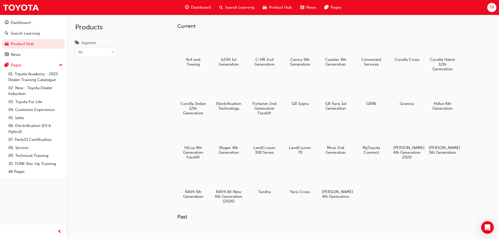
click at [311, 6] on span "News" at bounding box center [311, 7] width 10 height 6
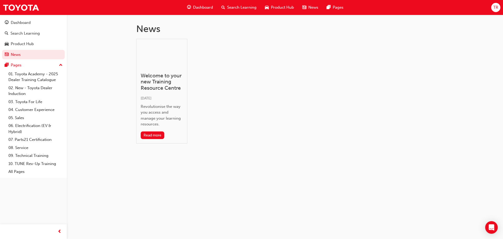
click at [196, 7] on span "Dashboard" at bounding box center [203, 7] width 20 height 6
